Goal: Find specific page/section: Find specific page/section

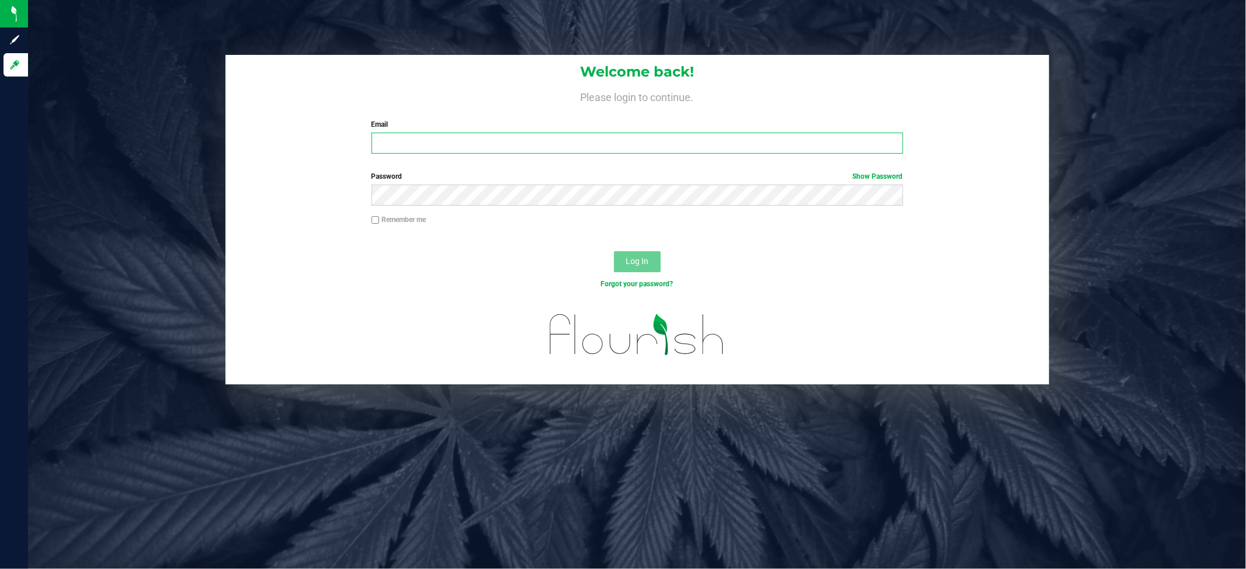
click at [531, 137] on input "Email" at bounding box center [638, 143] width 532 height 21
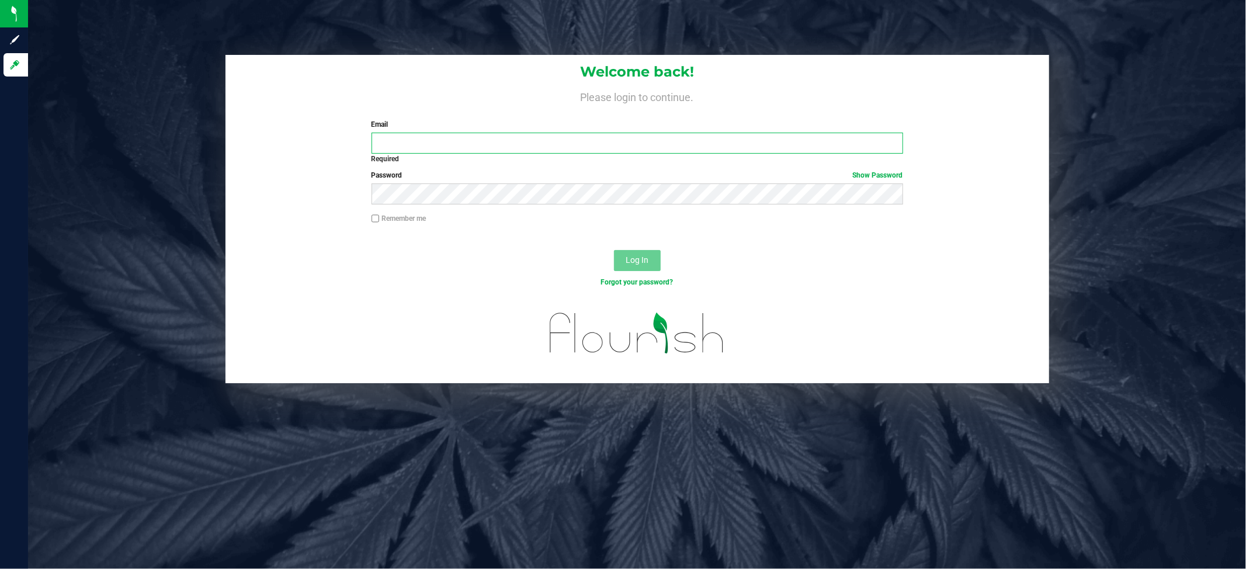
type input "[EMAIL_ADDRESS][DOMAIN_NAME]"
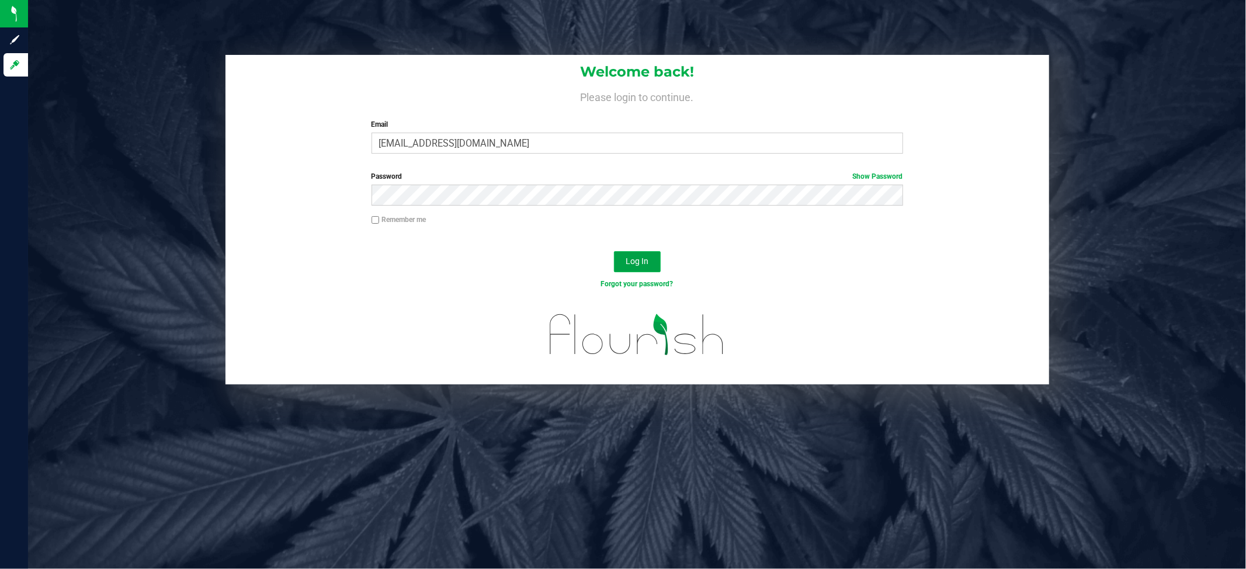
click at [632, 257] on span "Log In" at bounding box center [637, 261] width 23 height 9
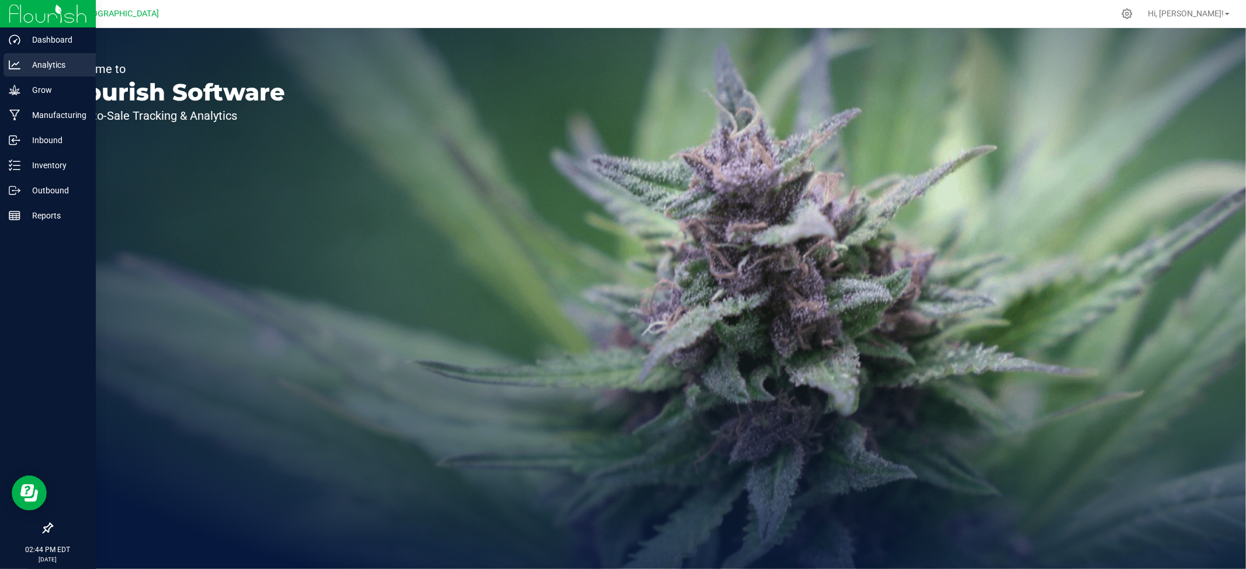
click at [29, 61] on p "Analytics" at bounding box center [55, 65] width 70 height 14
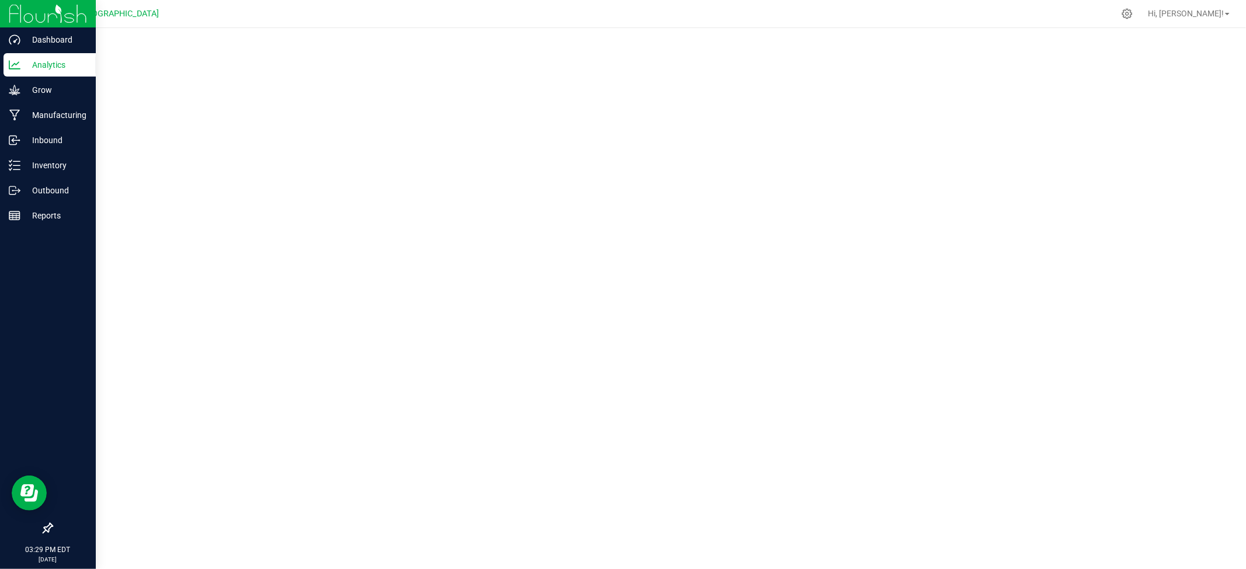
click at [60, 64] on p "Analytics" at bounding box center [55, 65] width 70 height 14
click at [42, 166] on p "Inventory" at bounding box center [55, 165] width 70 height 14
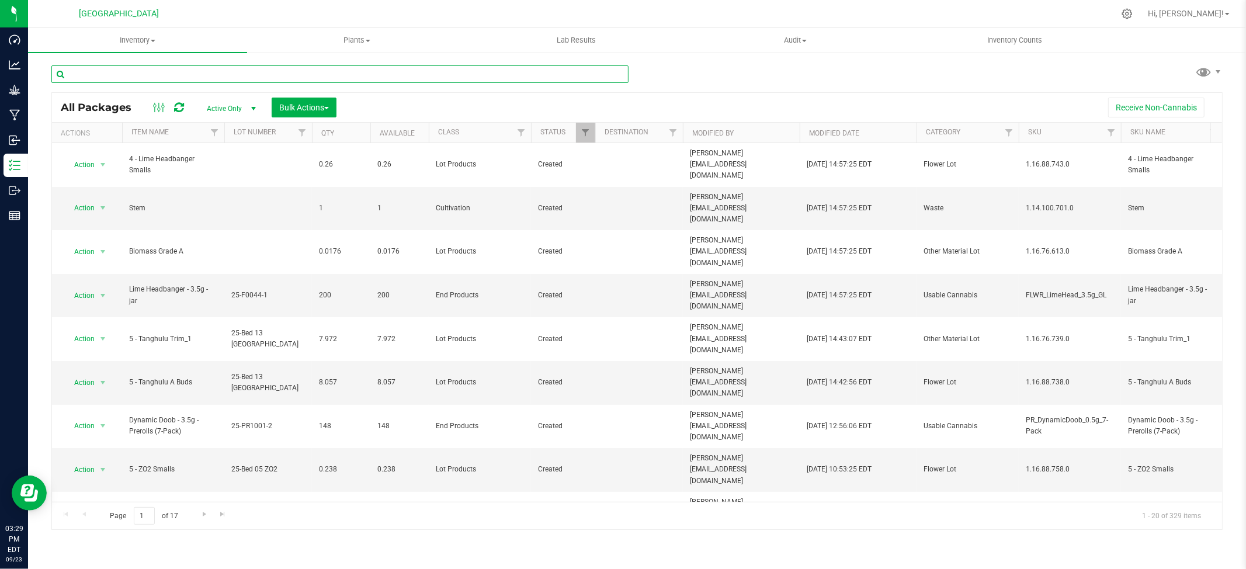
drag, startPoint x: 467, startPoint y: 82, endPoint x: 469, endPoint y: 69, distance: 12.9
click at [467, 79] on input "text" at bounding box center [339, 74] width 577 height 18
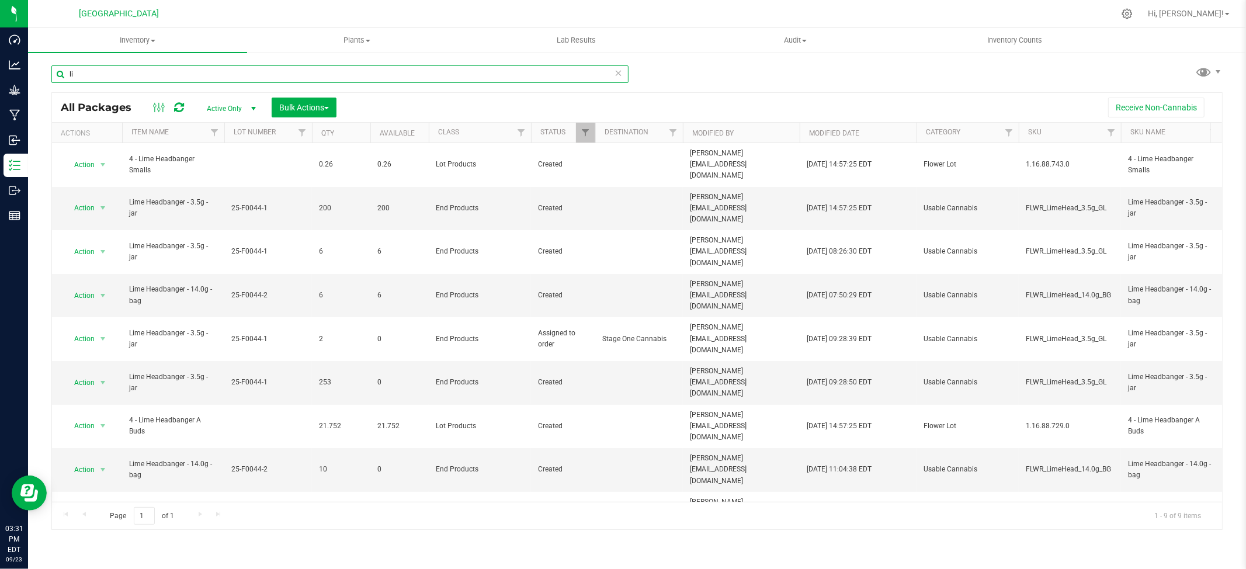
type input "l"
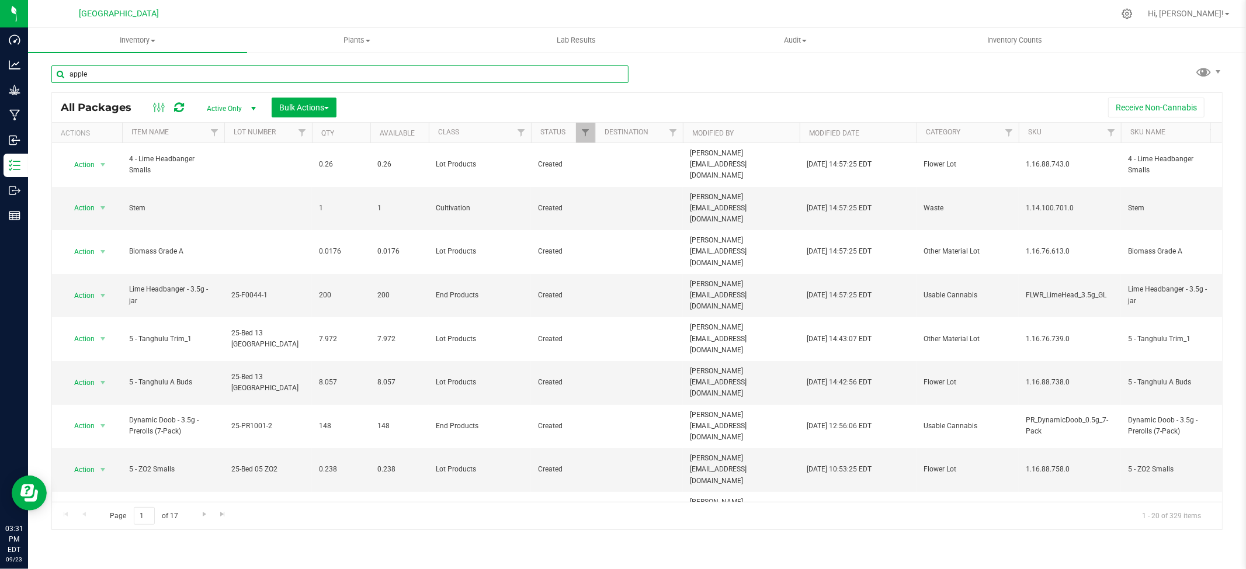
type input "apple"
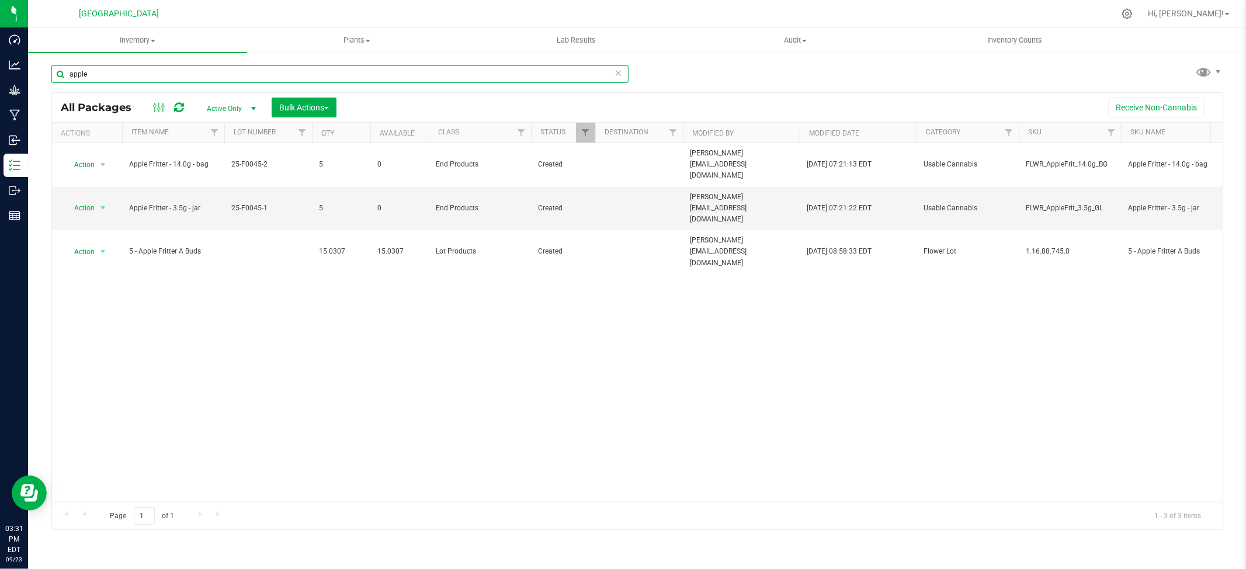
scroll to position [0, 74]
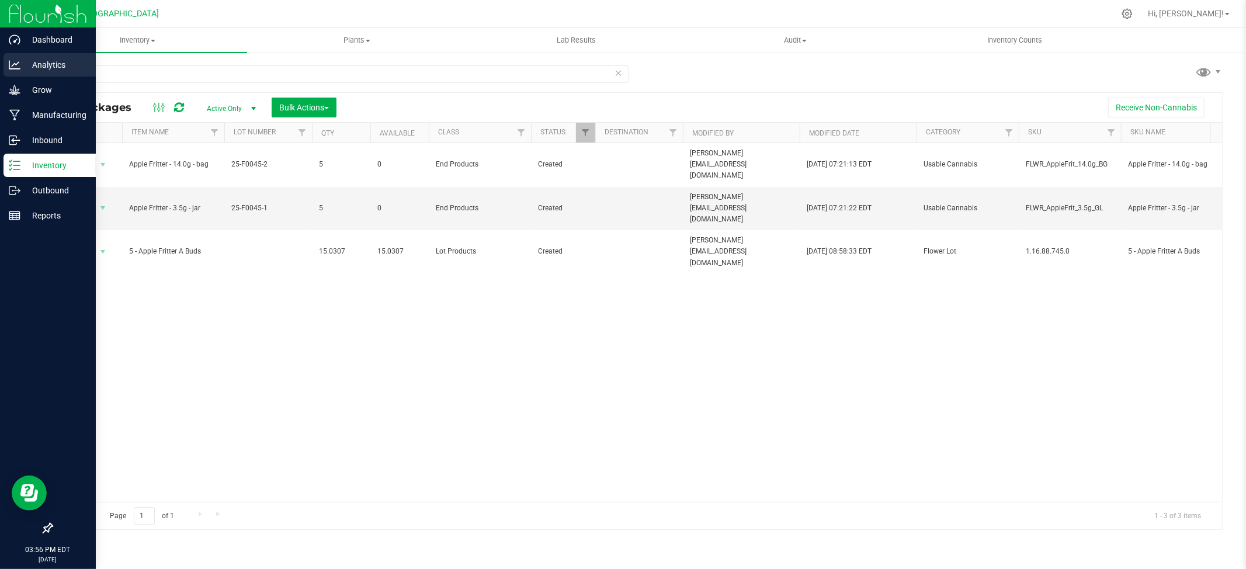
click at [58, 64] on p "Analytics" at bounding box center [55, 65] width 70 height 14
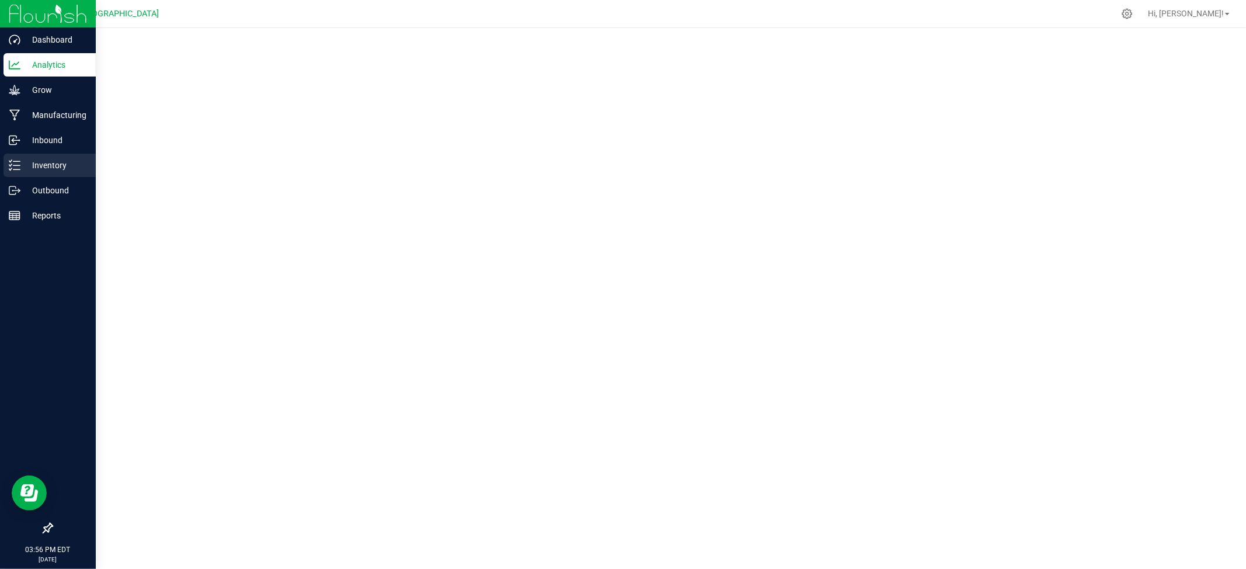
click at [43, 167] on p "Inventory" at bounding box center [55, 165] width 70 height 14
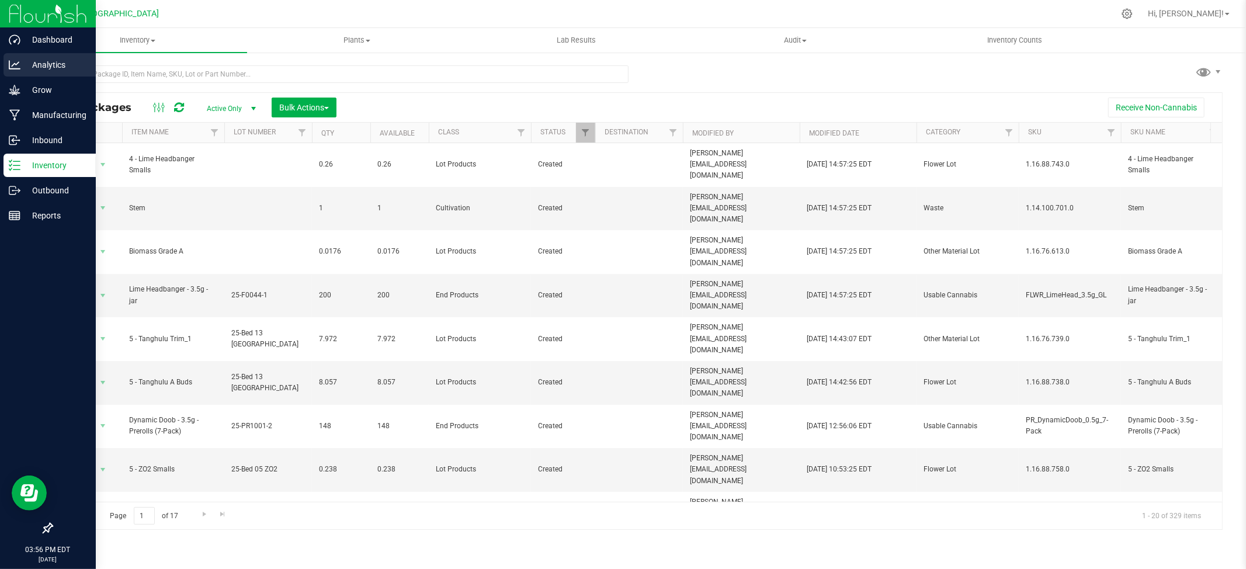
click at [43, 59] on p "Analytics" at bounding box center [55, 65] width 70 height 14
